Goal: Task Accomplishment & Management: Manage account settings

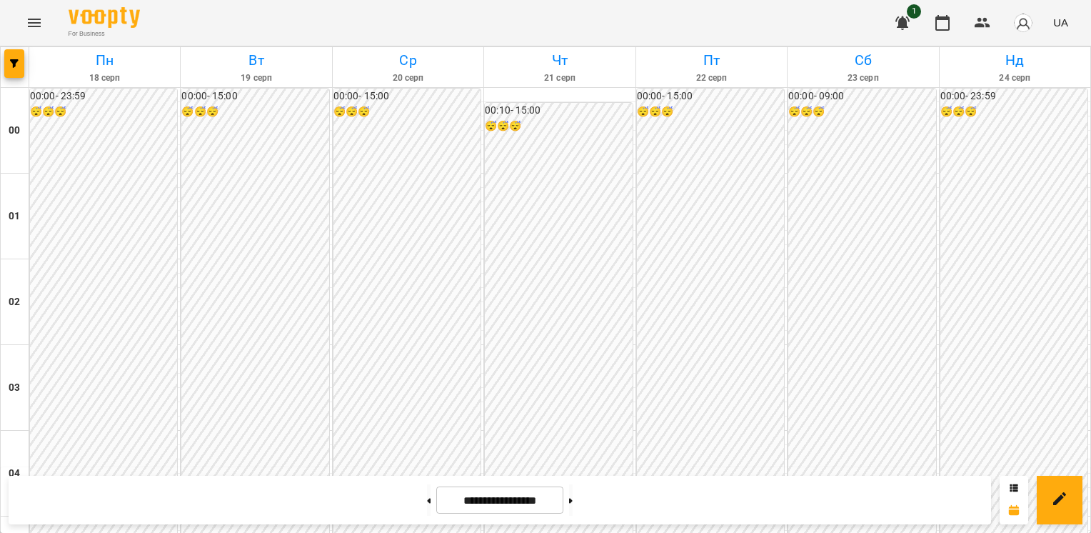
scroll to position [1297, 0]
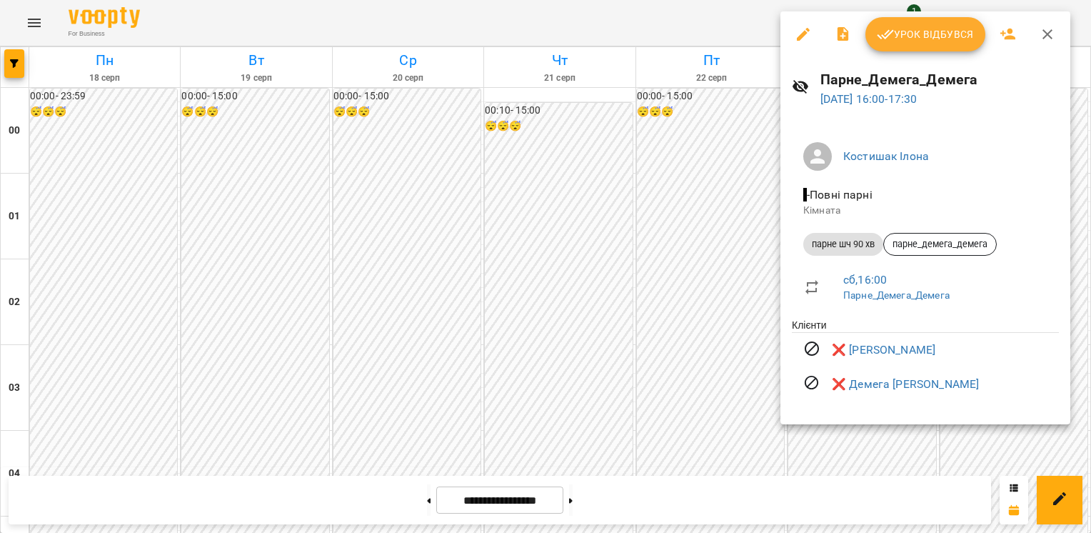
click at [810, 28] on icon "button" at bounding box center [803, 34] width 17 height 17
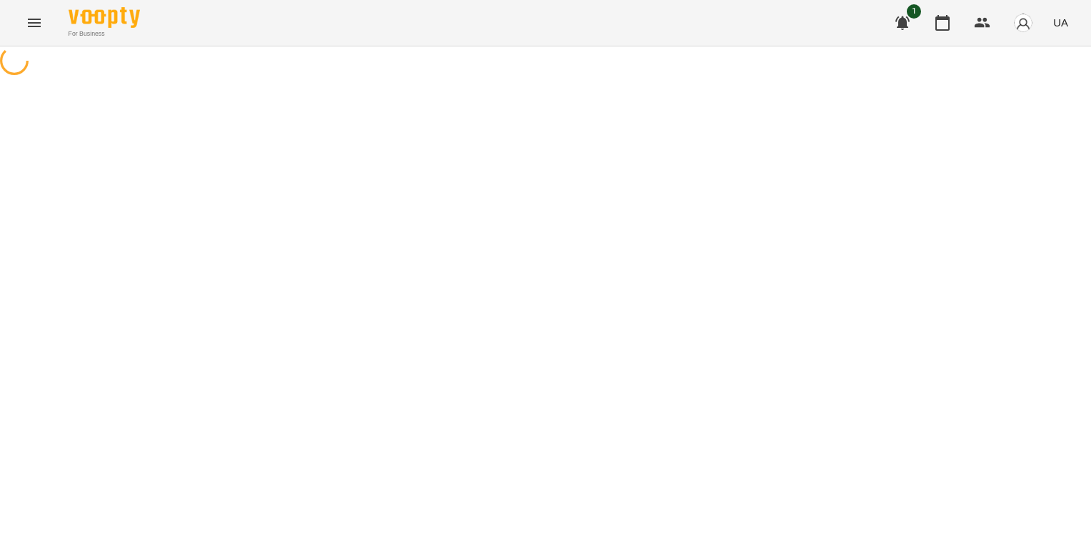
select select "**********"
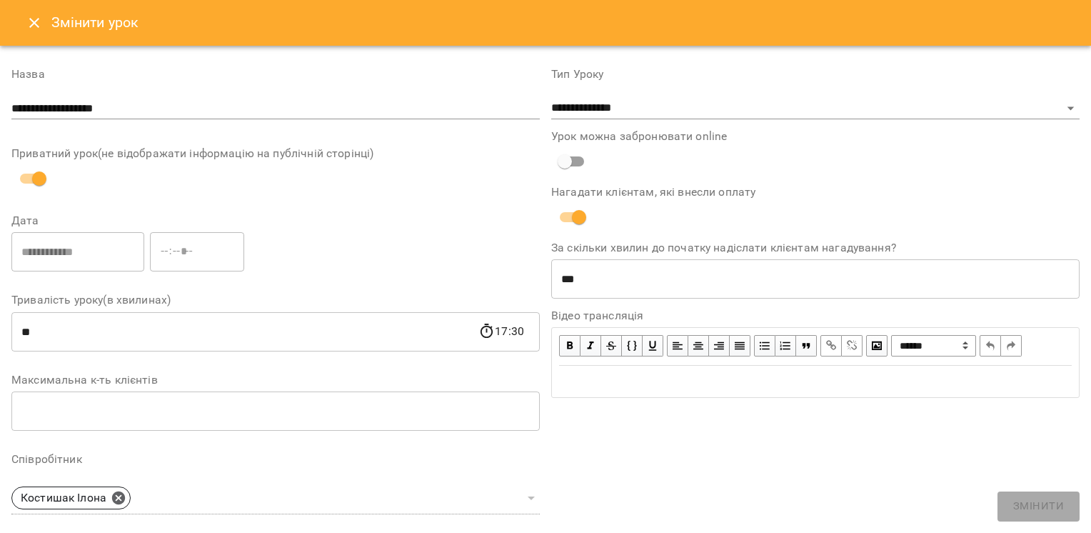
click at [31, 11] on button "Close" at bounding box center [34, 23] width 34 height 34
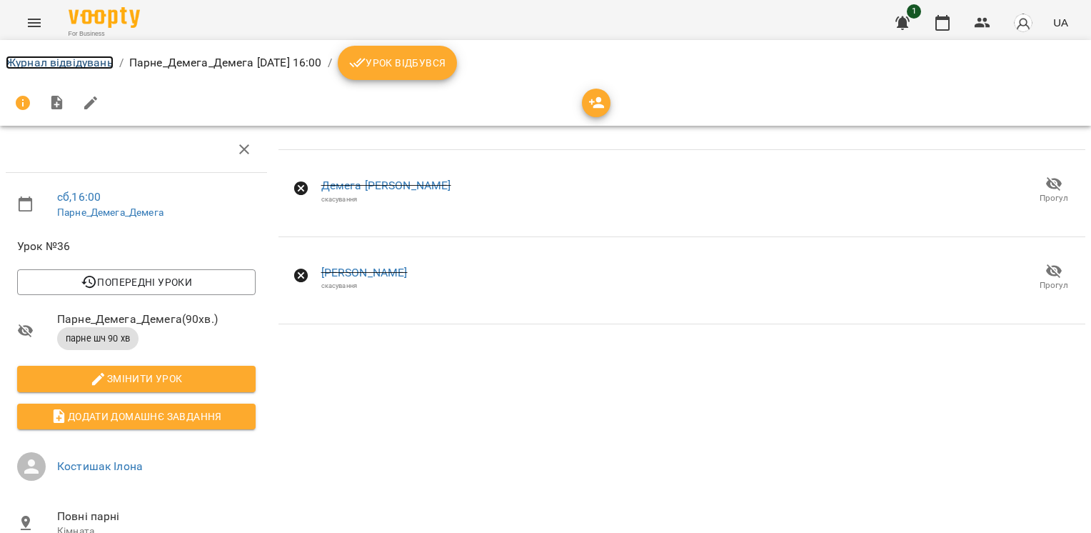
click at [92, 61] on link "Журнал відвідувань" at bounding box center [60, 63] width 108 height 14
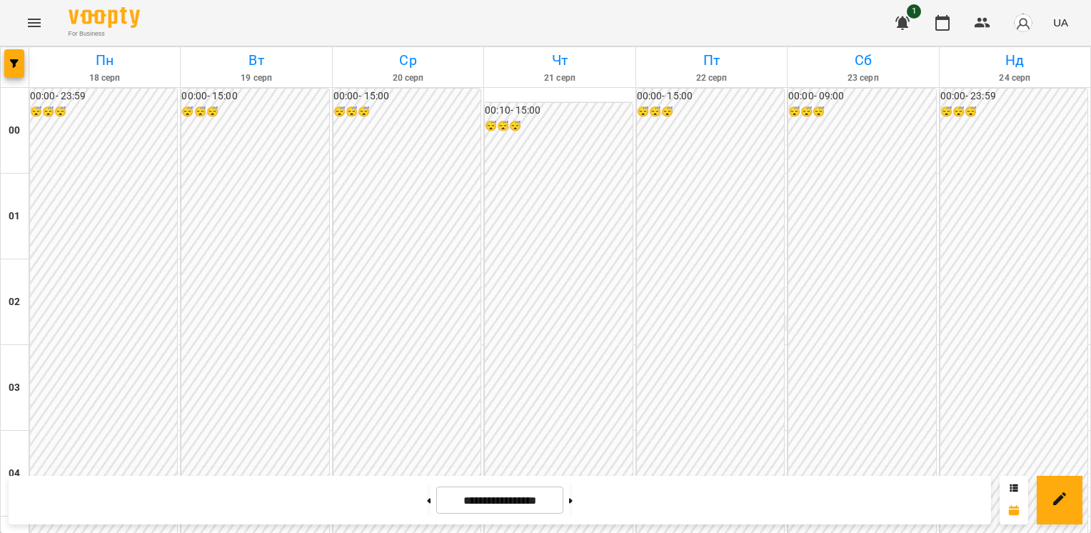
scroll to position [773, 0]
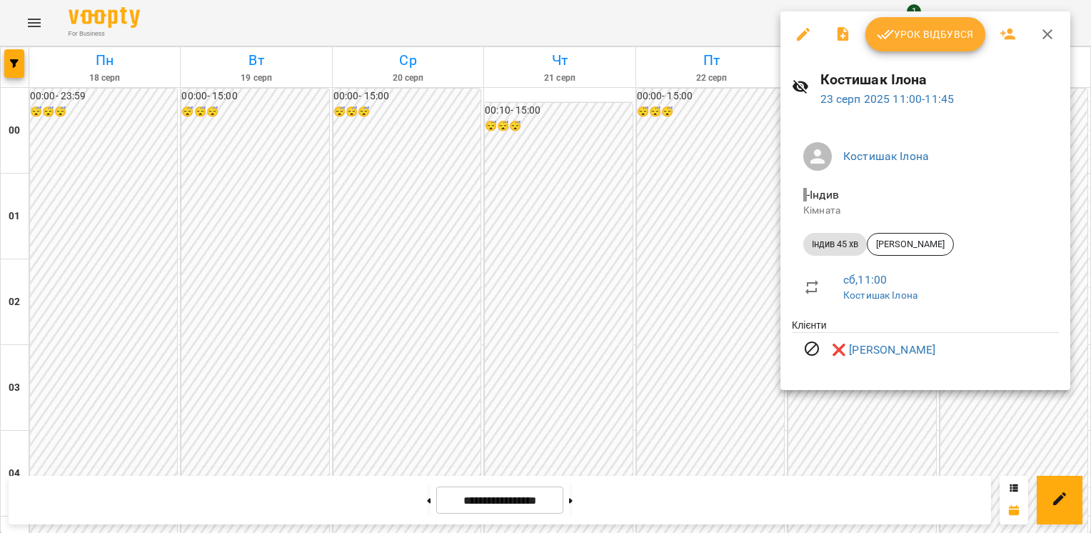
click at [723, 297] on div at bounding box center [545, 266] width 1091 height 533
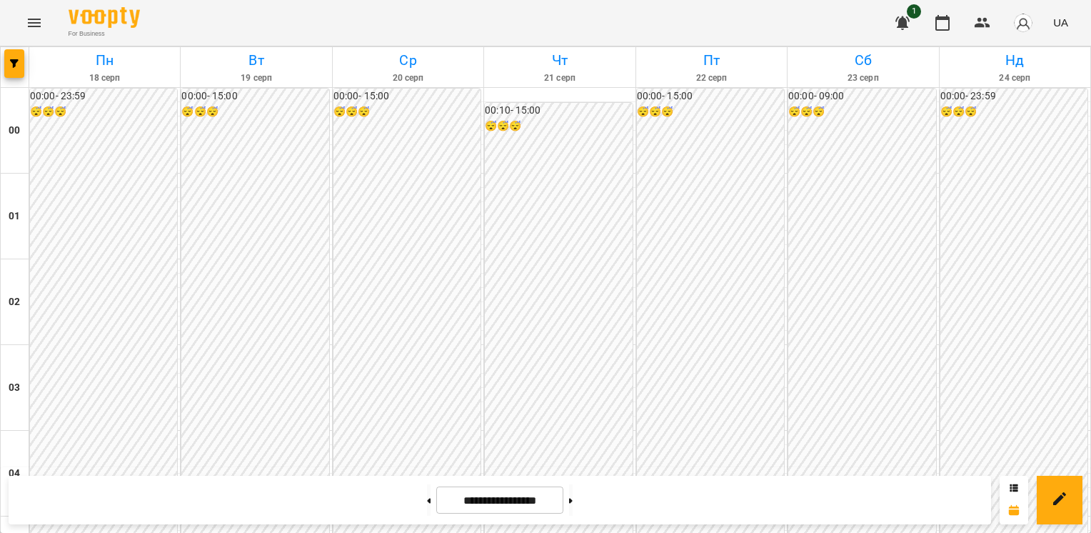
scroll to position [1392, 0]
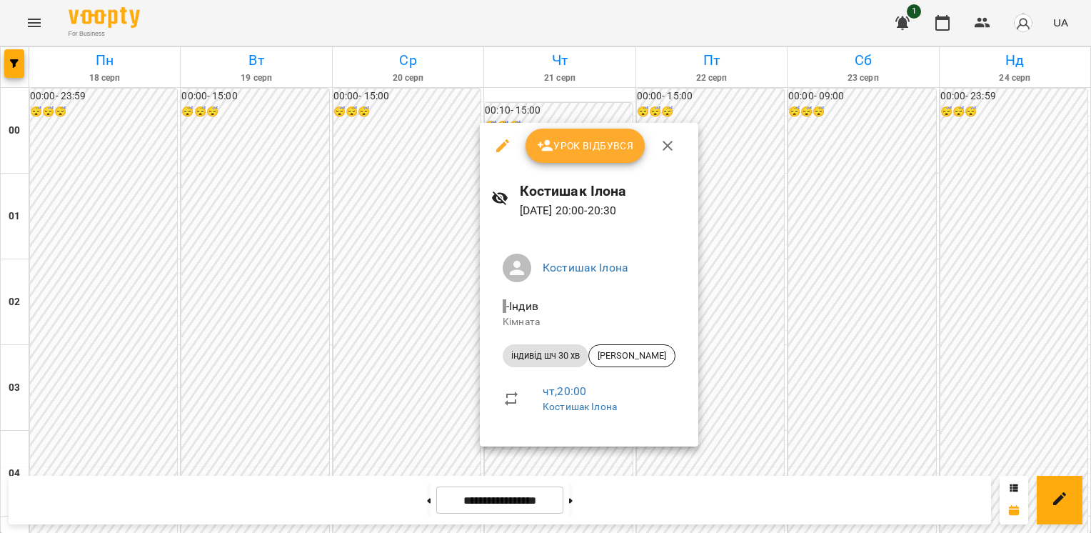
click at [498, 139] on icon "button" at bounding box center [502, 145] width 17 height 17
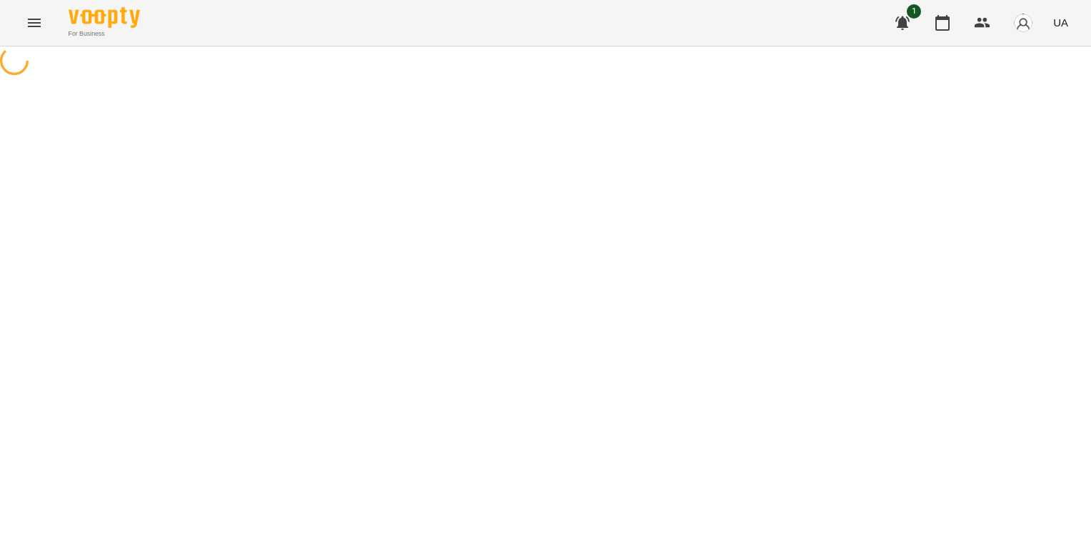
select select "**********"
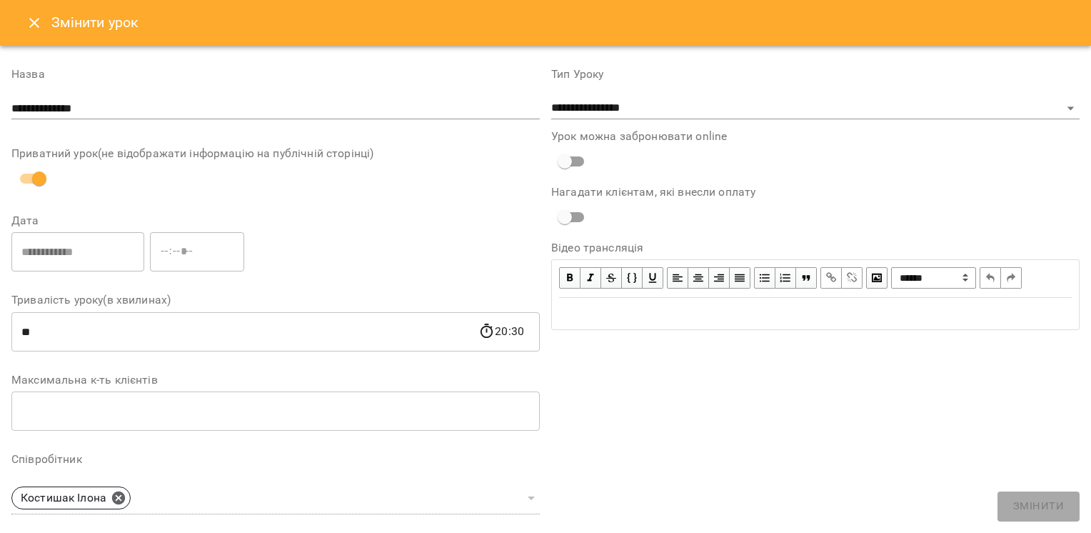
click at [38, 13] on button "Close" at bounding box center [34, 23] width 34 height 34
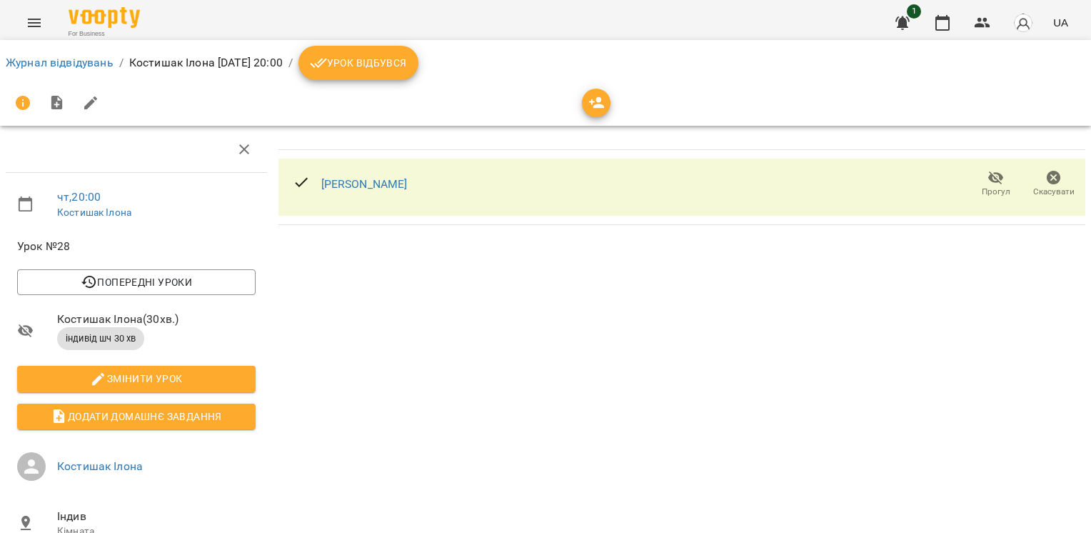
click at [1060, 176] on span "Скасувати" at bounding box center [1053, 183] width 41 height 29
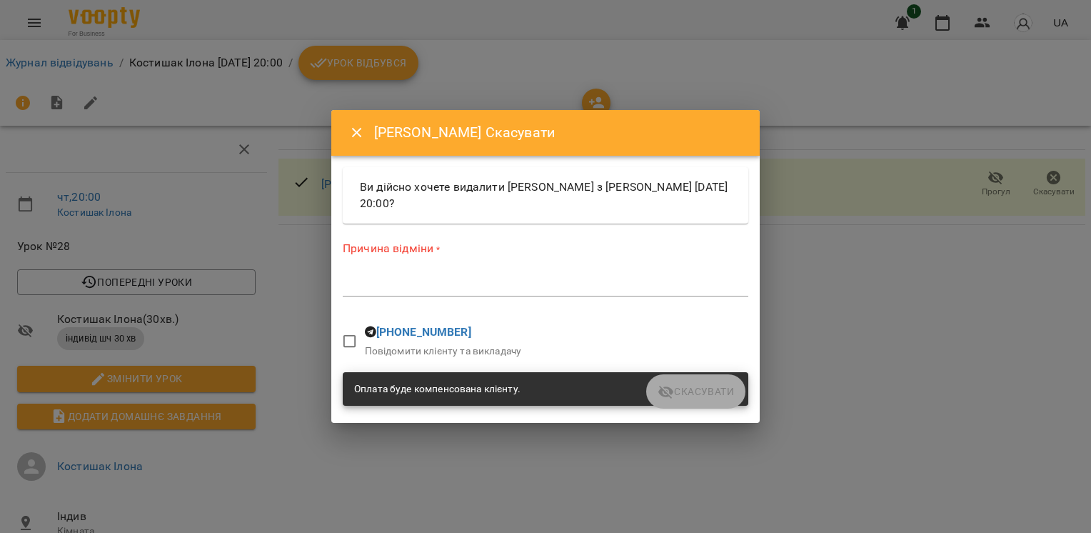
click at [358, 293] on div "*" at bounding box center [546, 284] width 406 height 23
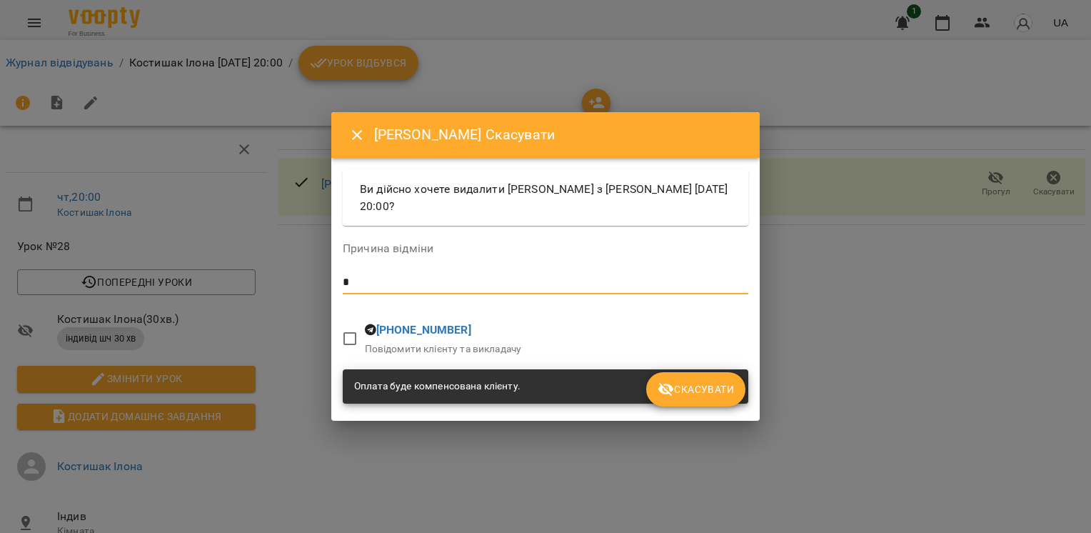
type textarea "*"
click at [708, 382] on span "Скасувати" at bounding box center [696, 389] width 76 height 17
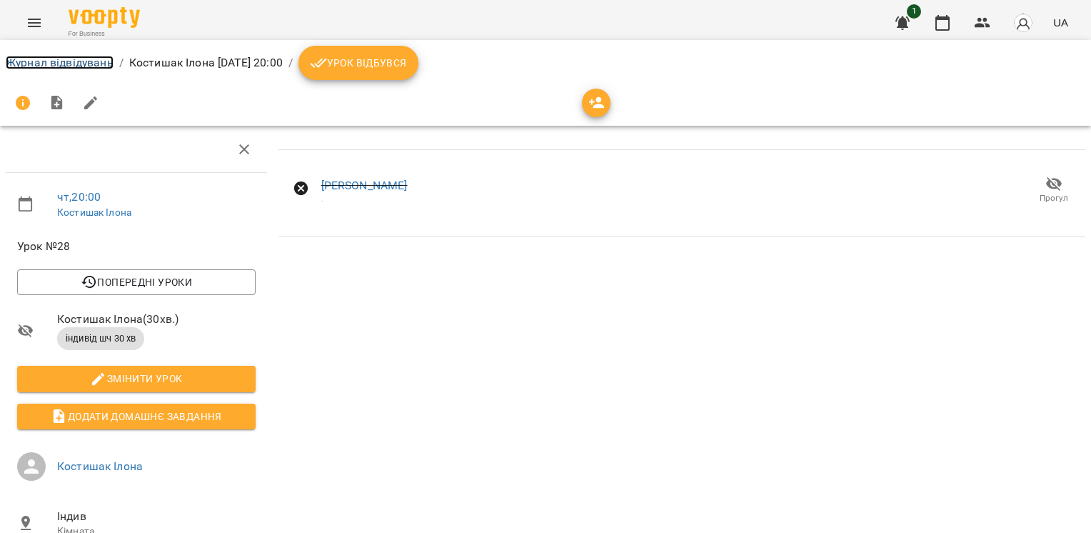
click at [88, 68] on link "Журнал відвідувань" at bounding box center [60, 63] width 108 height 14
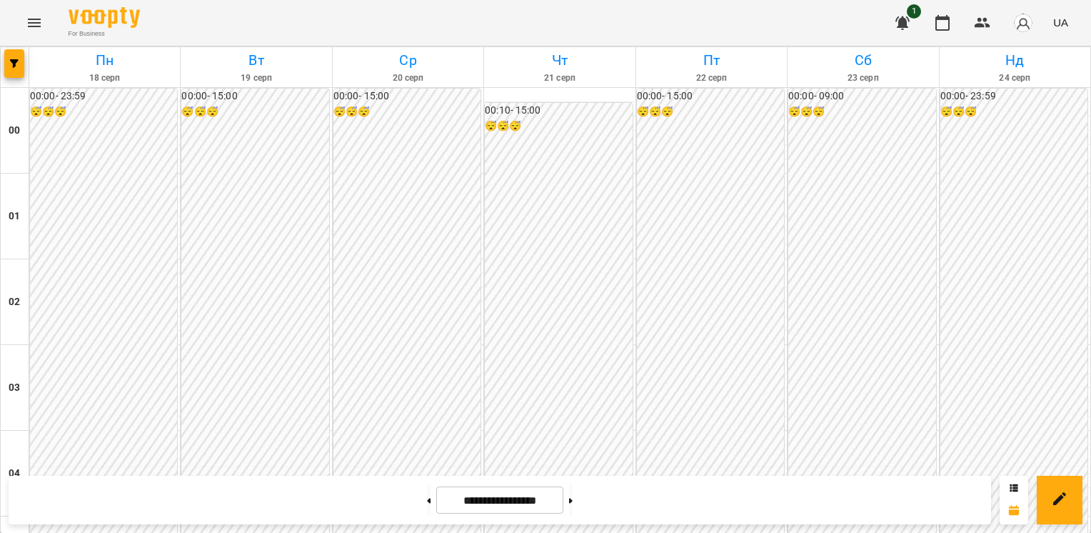
scroll to position [1285, 0]
